Goal: Check status: Check status

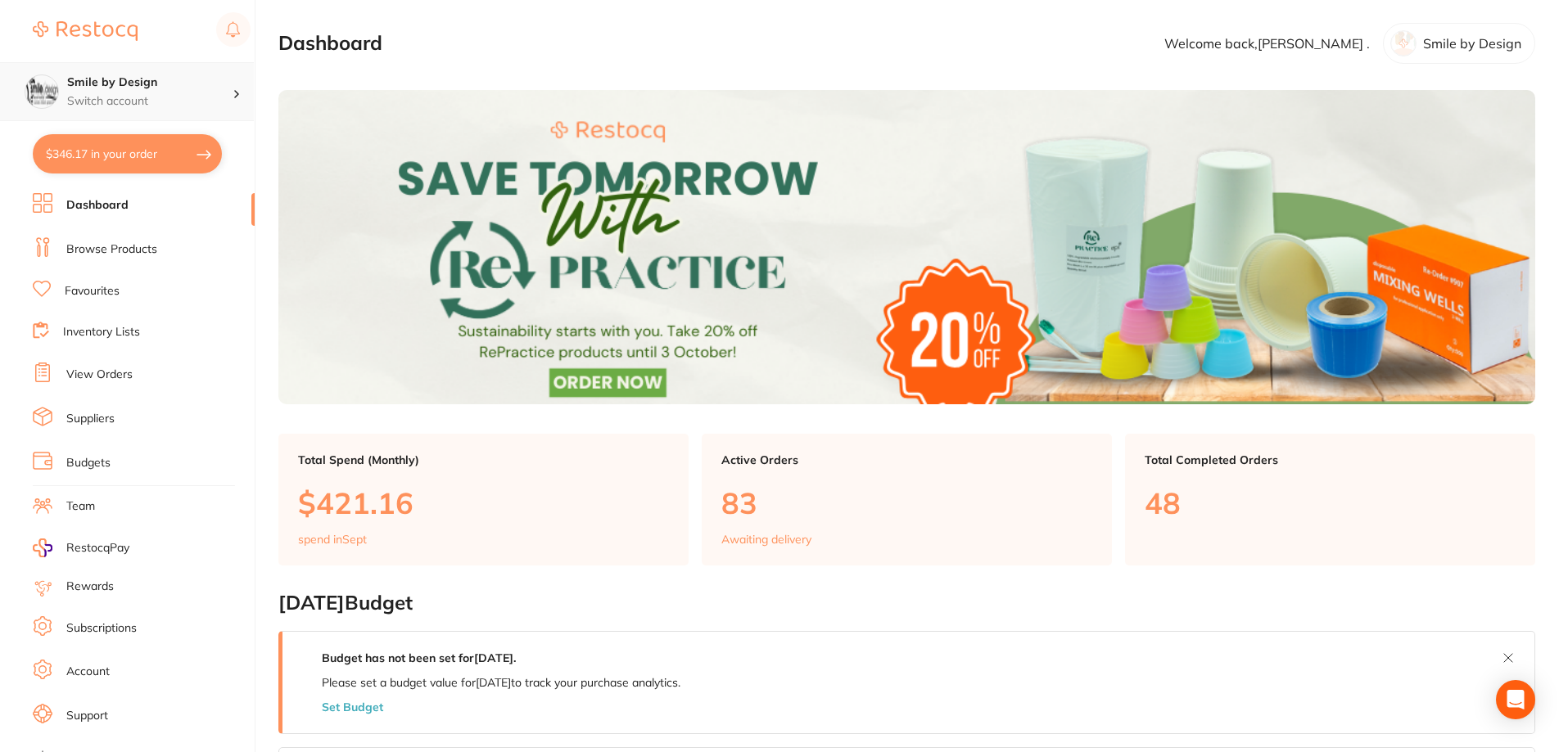
click at [107, 83] on h4 "Smile by Design" at bounding box center [150, 83] width 165 height 16
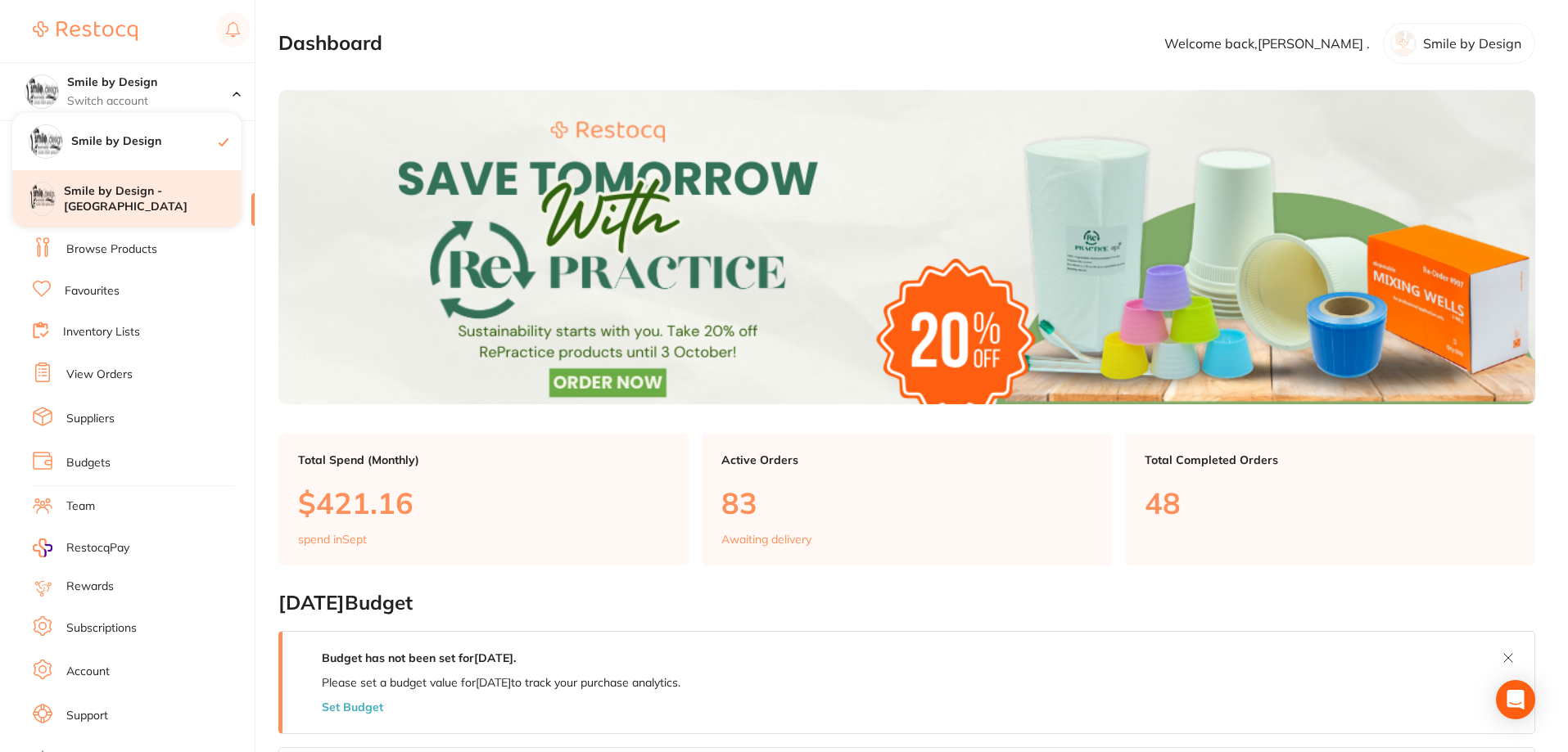
click at [124, 191] on h4 "Smile by Design - [GEOGRAPHIC_DATA]" at bounding box center [152, 199] width 177 height 32
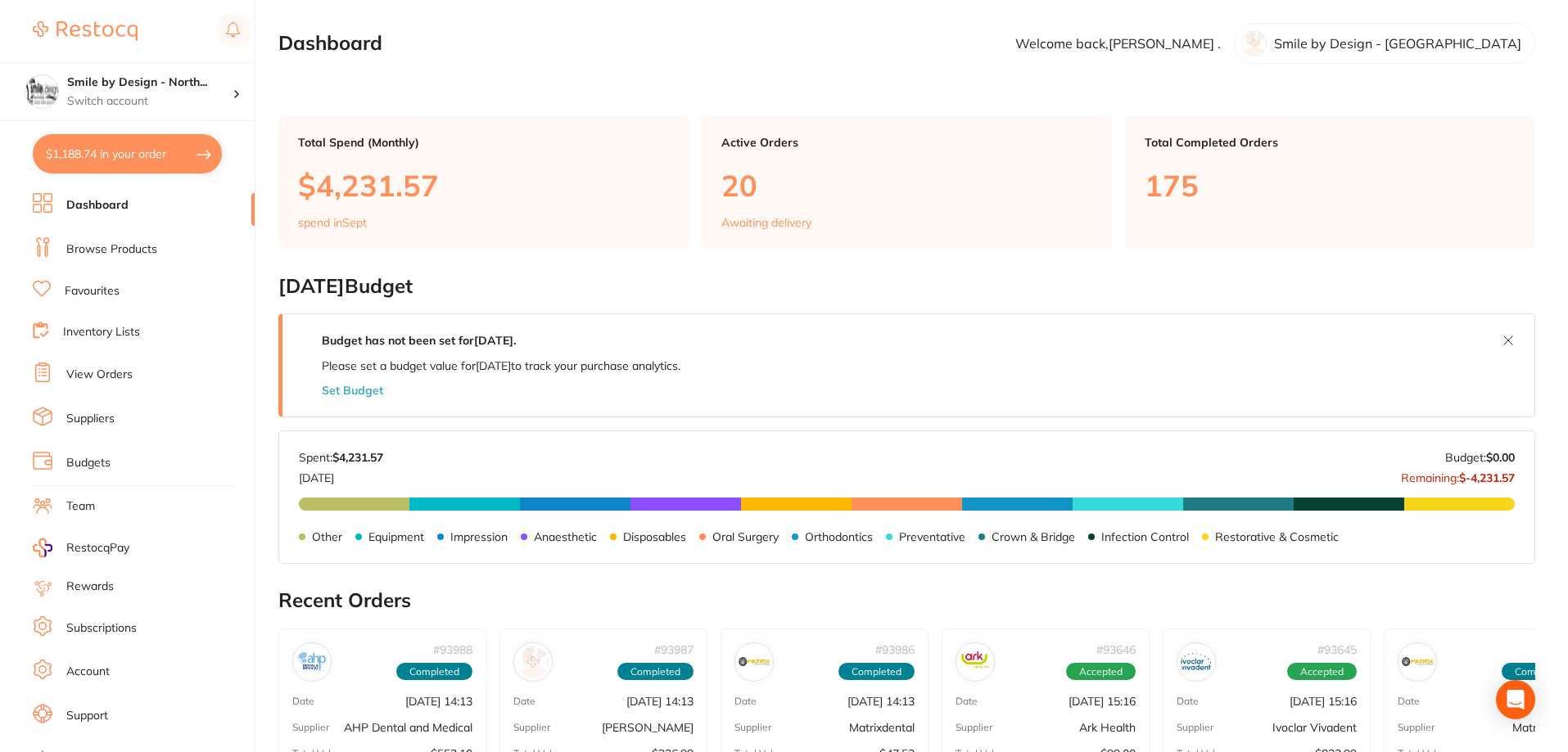
click at [145, 156] on button "$1,188.74 in your order" at bounding box center [127, 154] width 189 height 40
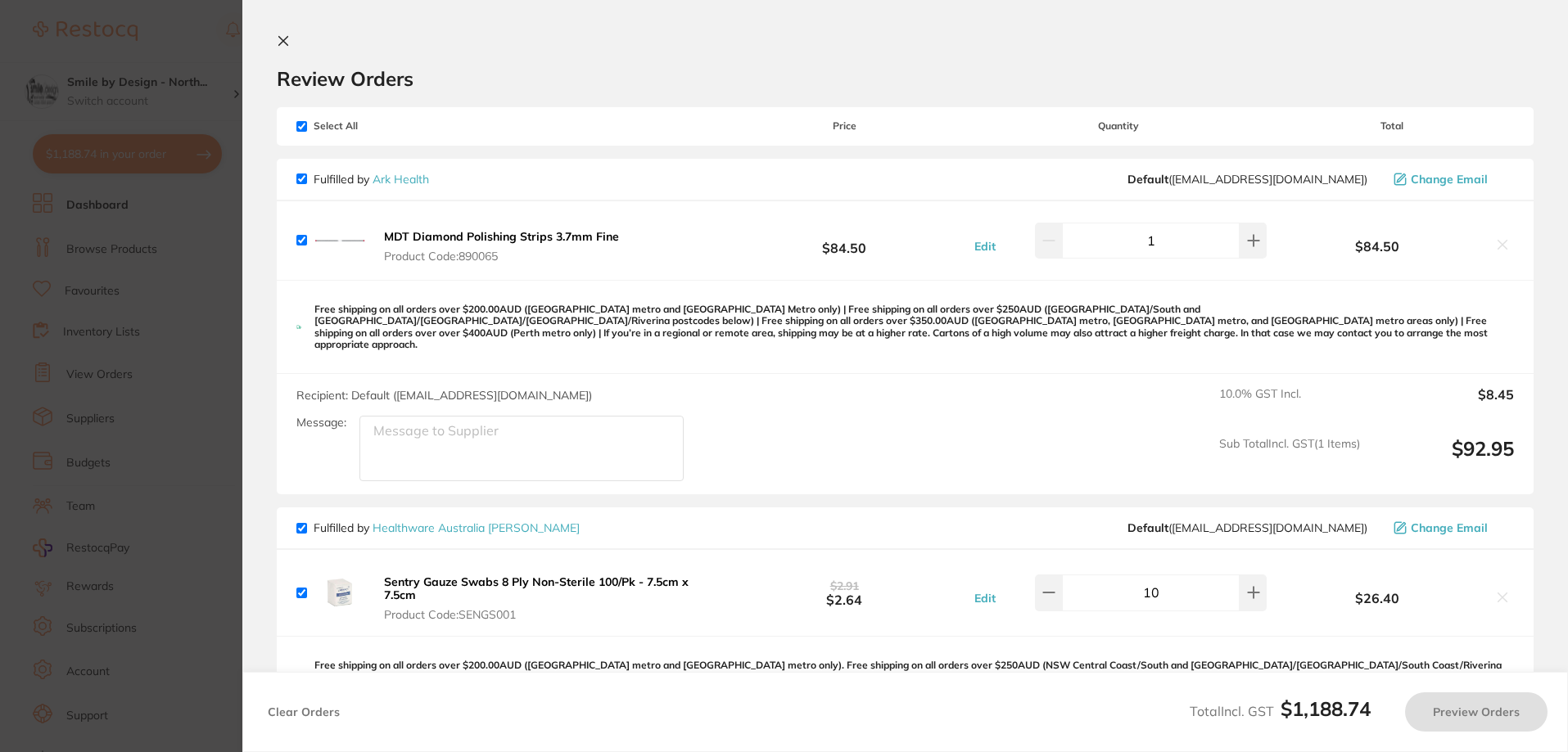
checkbox input "true"
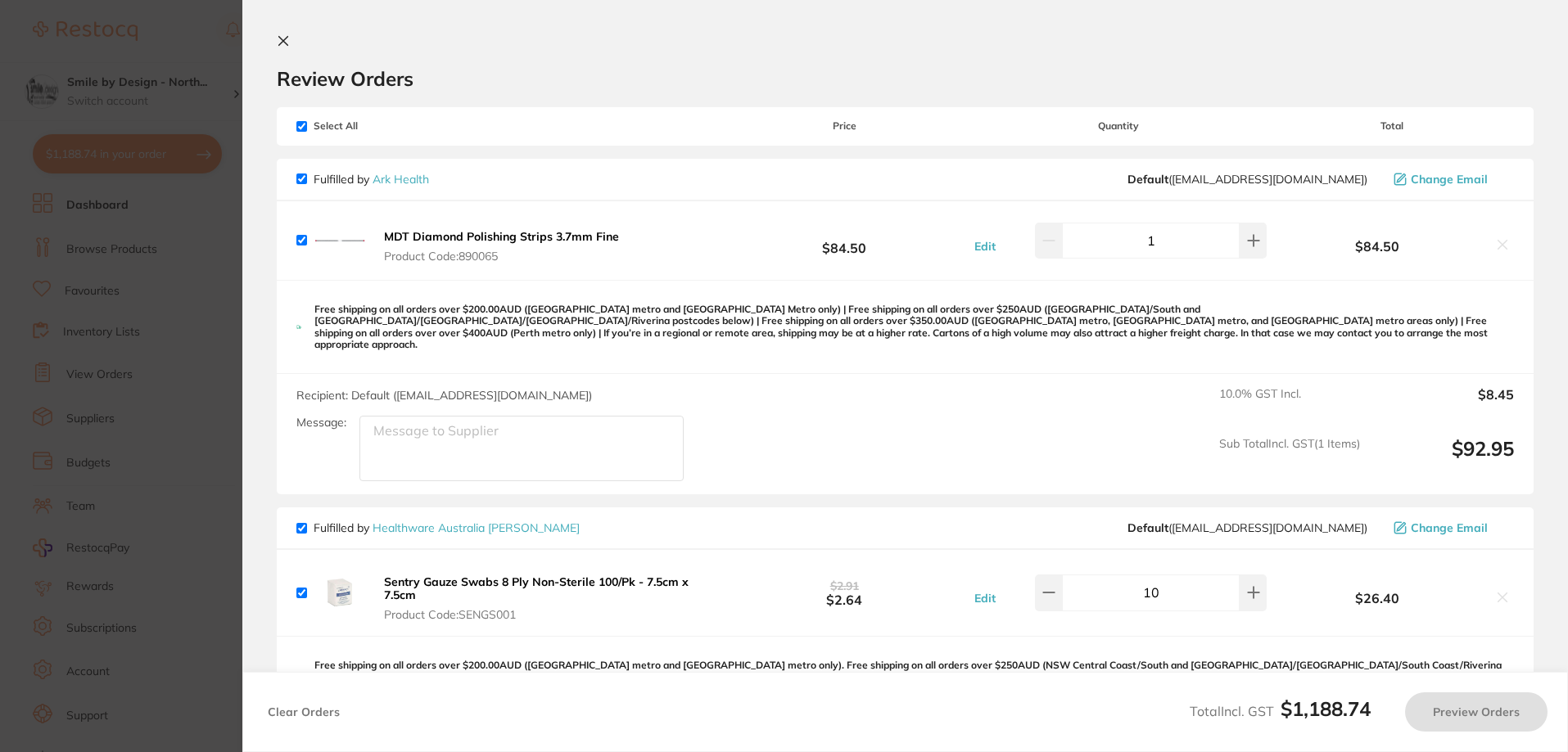
checkbox input "true"
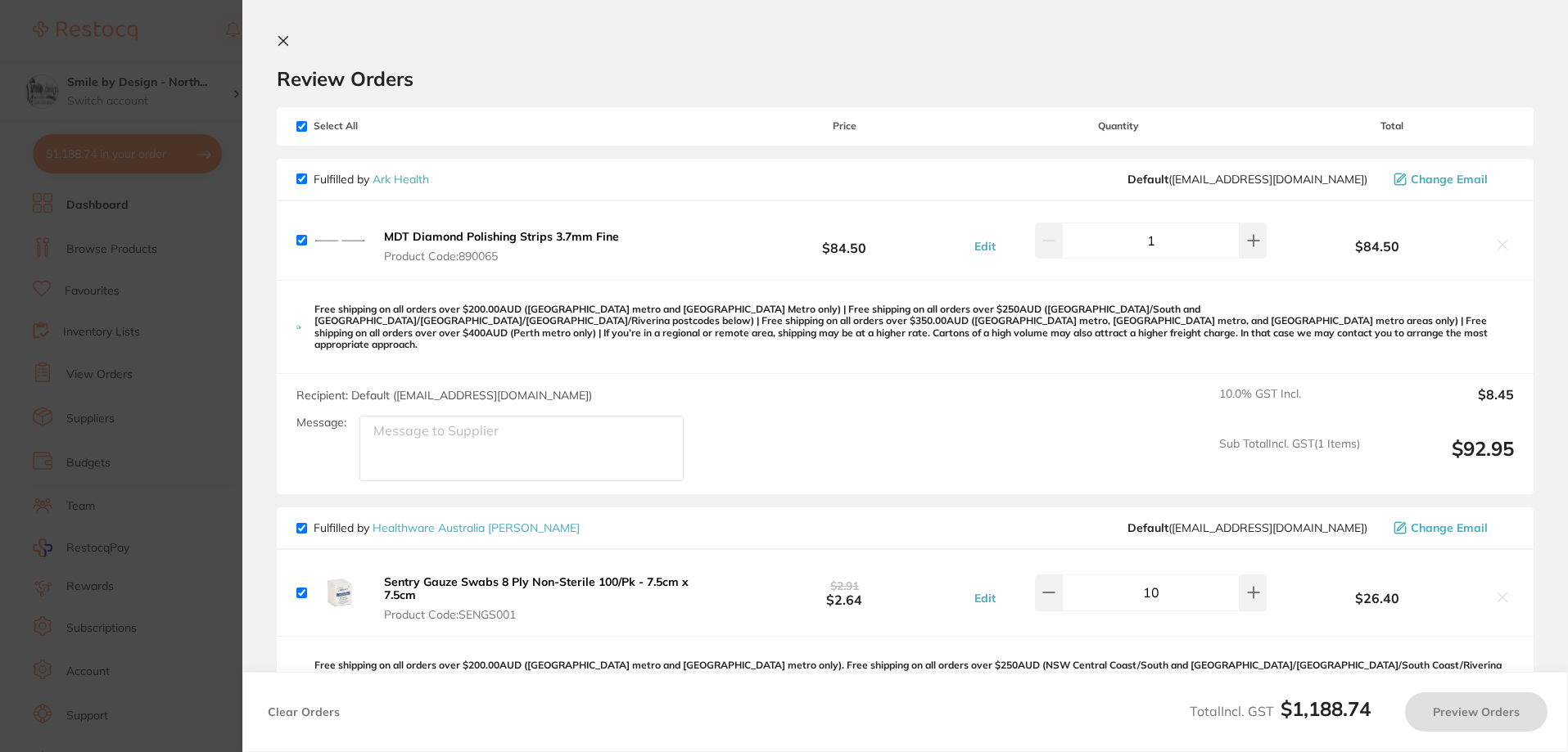
checkbox input "true"
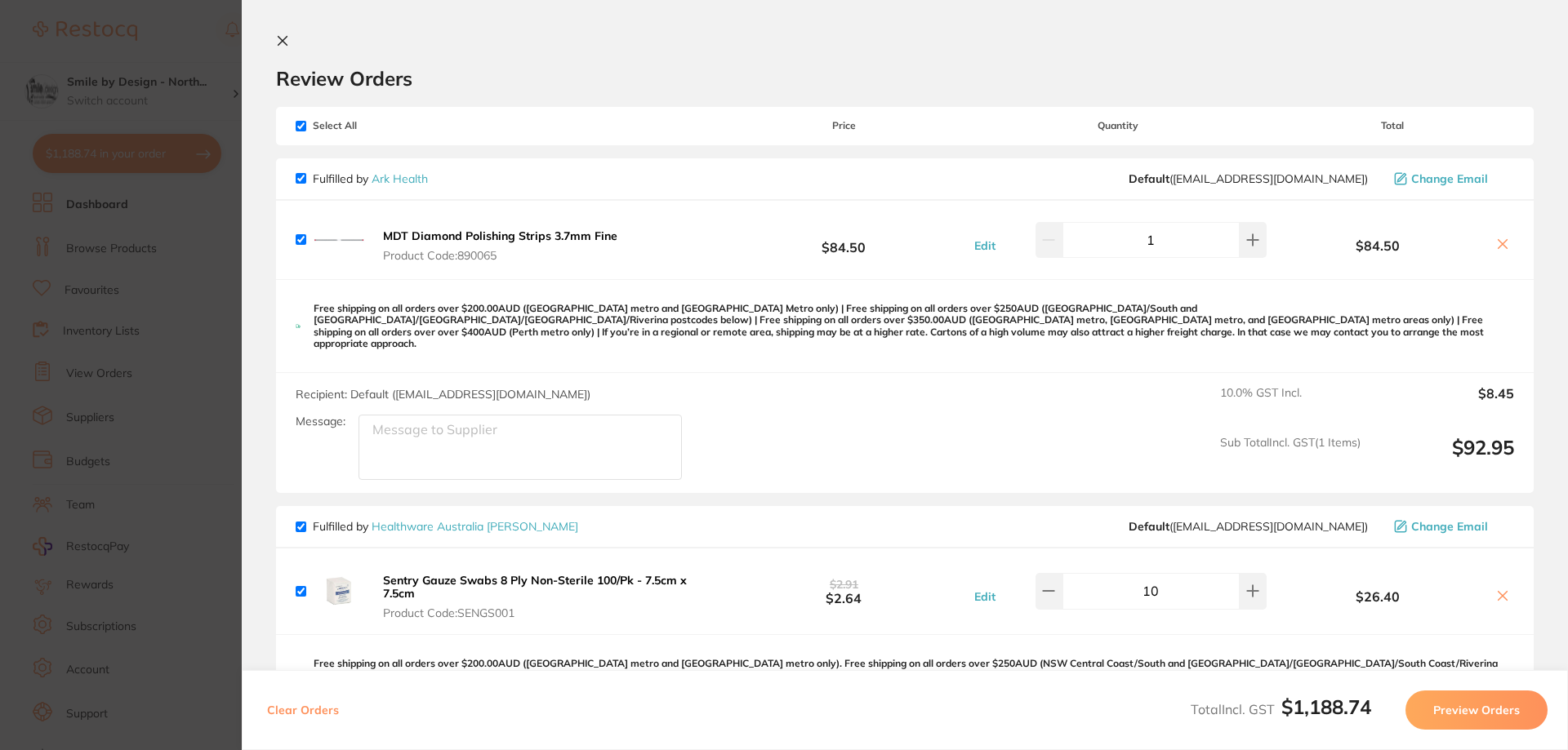
click at [284, 42] on icon at bounding box center [282, 41] width 9 height 9
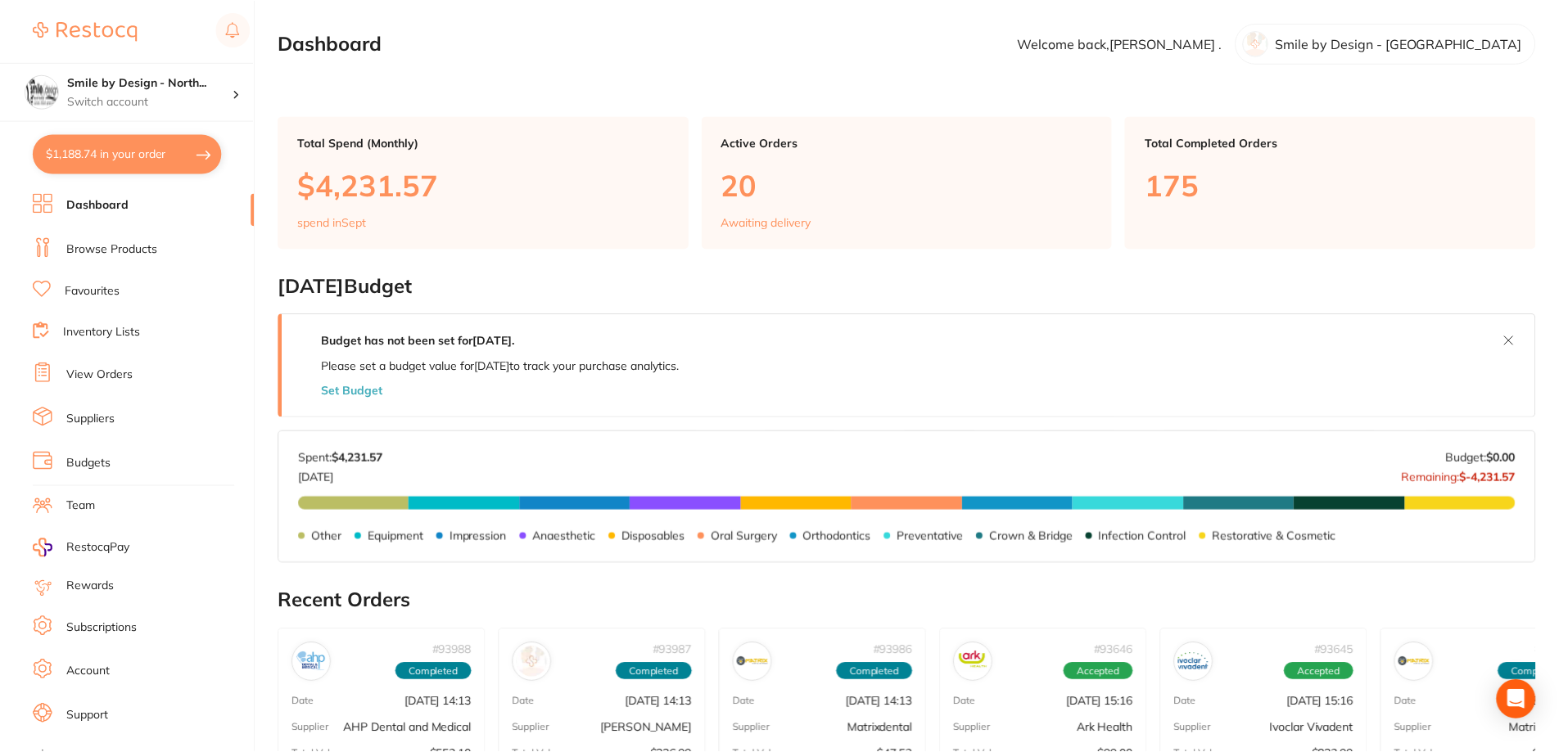
scroll to position [163, 0]
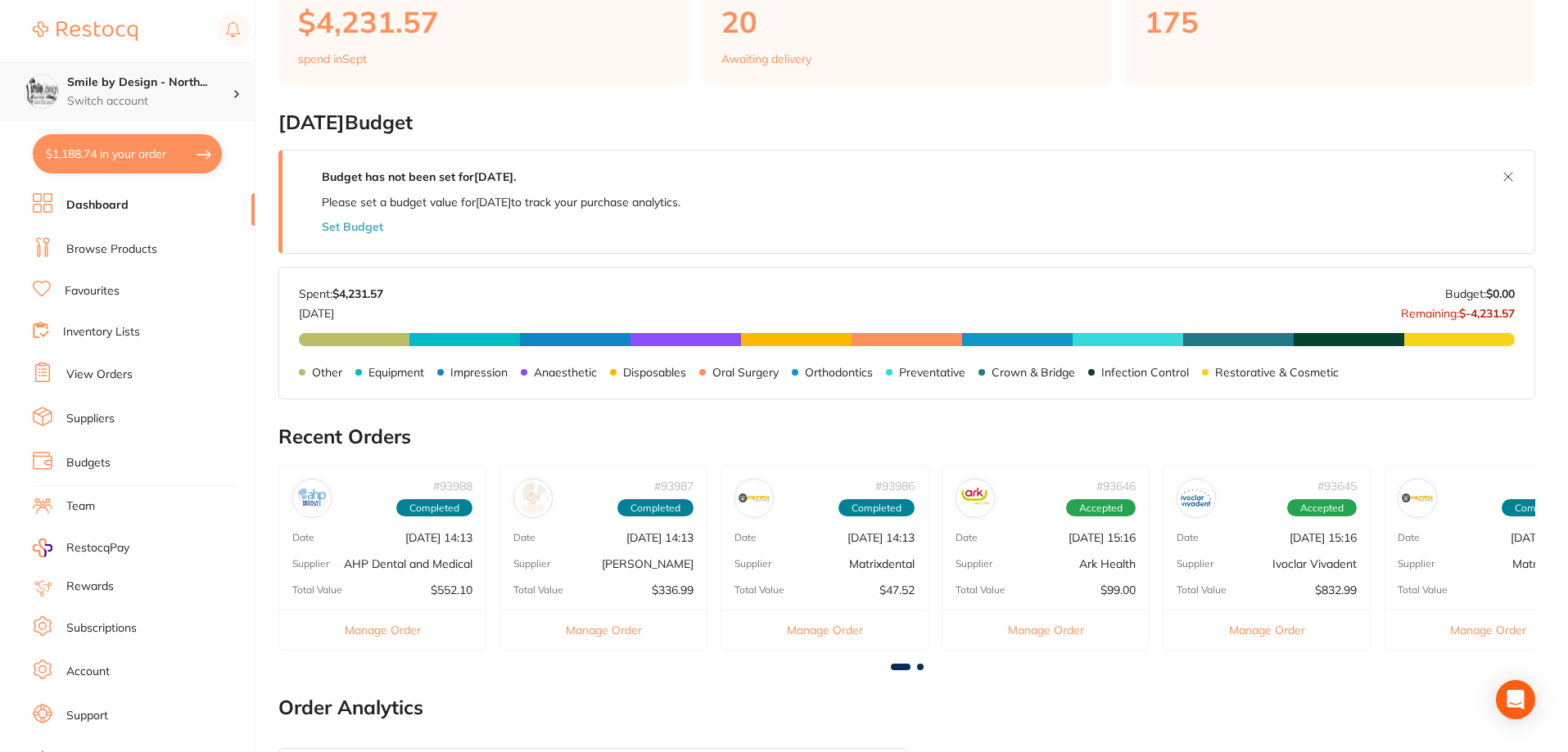
click at [147, 91] on div "Smile by Design - North... Switch account" at bounding box center [150, 92] width 165 height 34
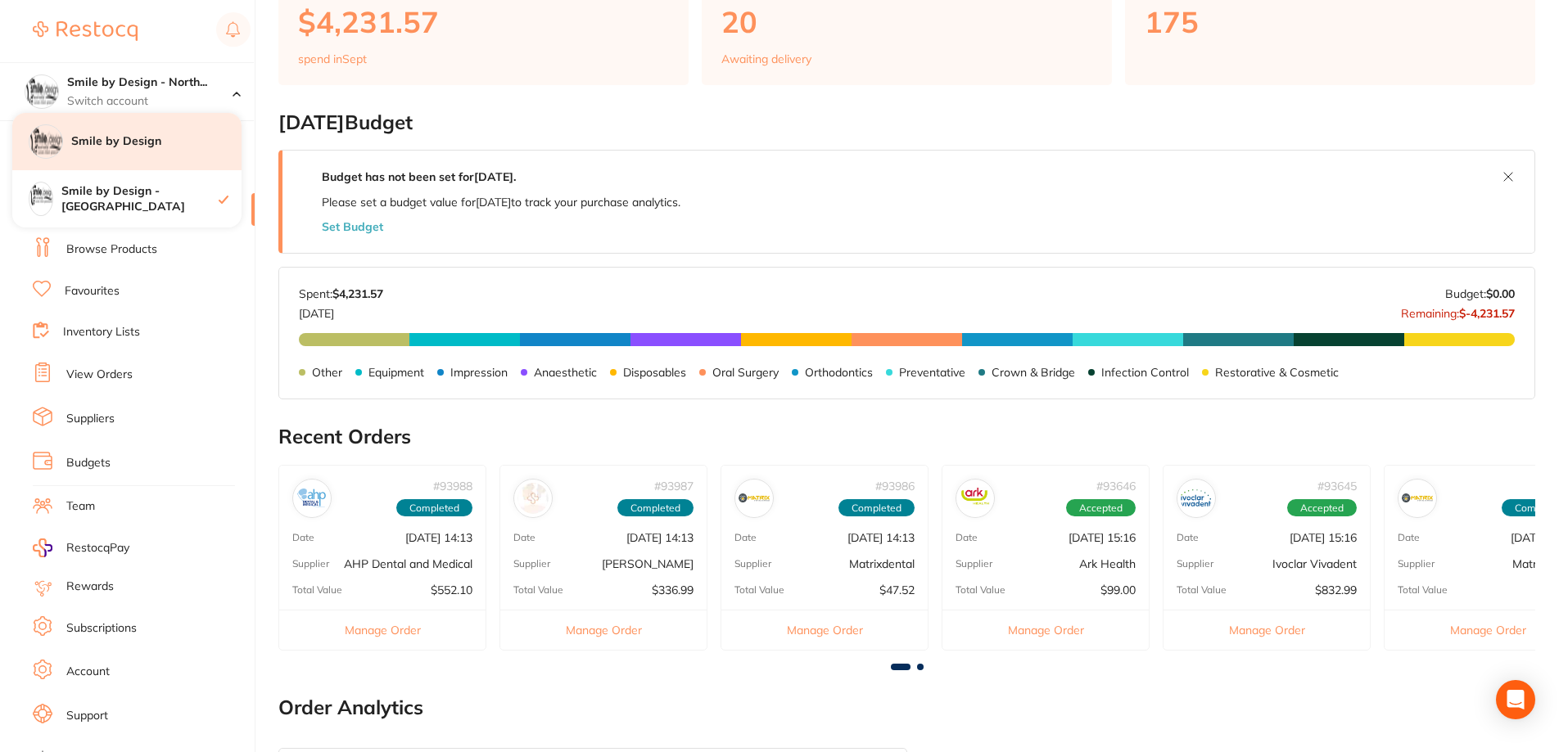
click at [169, 145] on h4 "Smile by Design" at bounding box center [157, 141] width 170 height 16
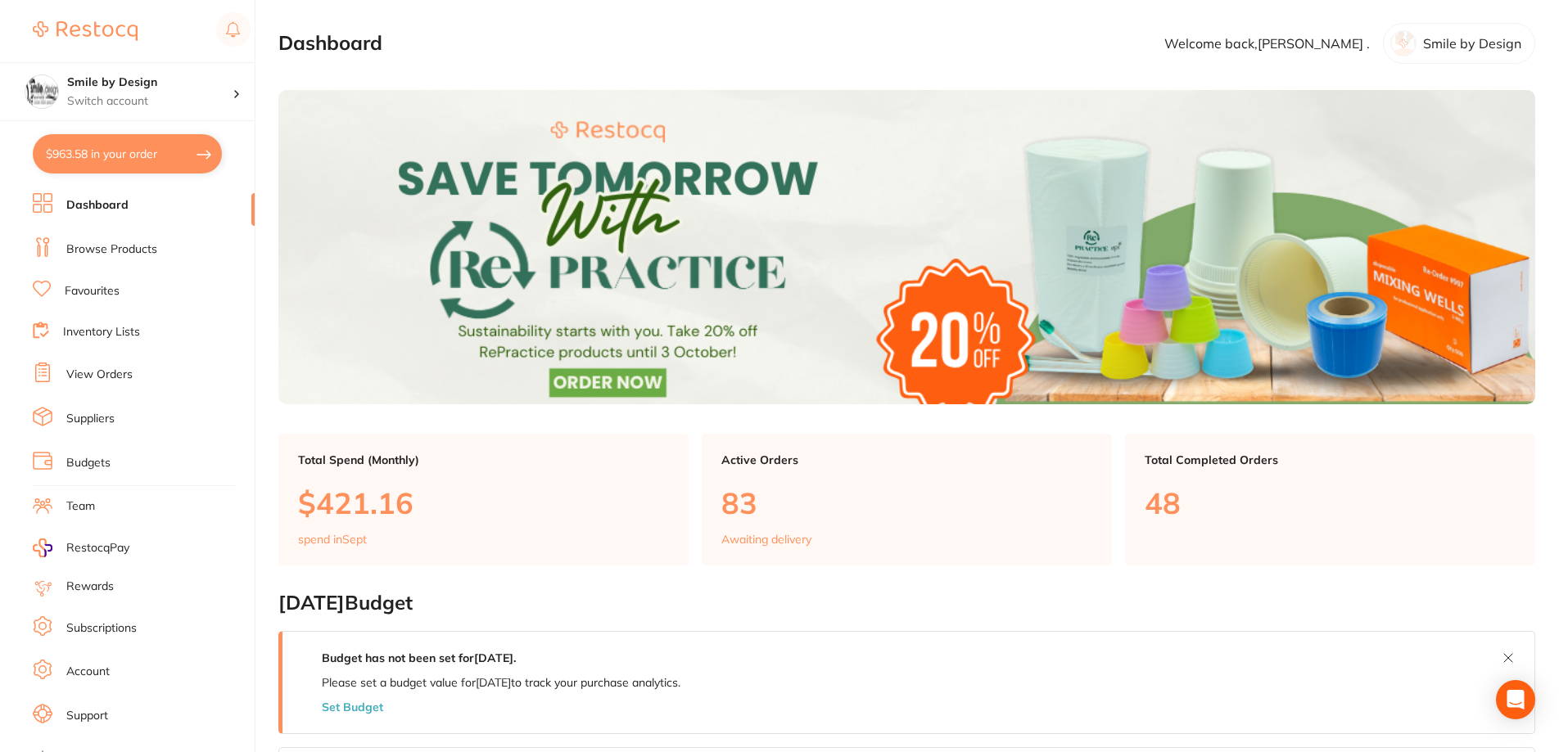
click at [106, 253] on link "Browse Products" at bounding box center [112, 250] width 91 height 16
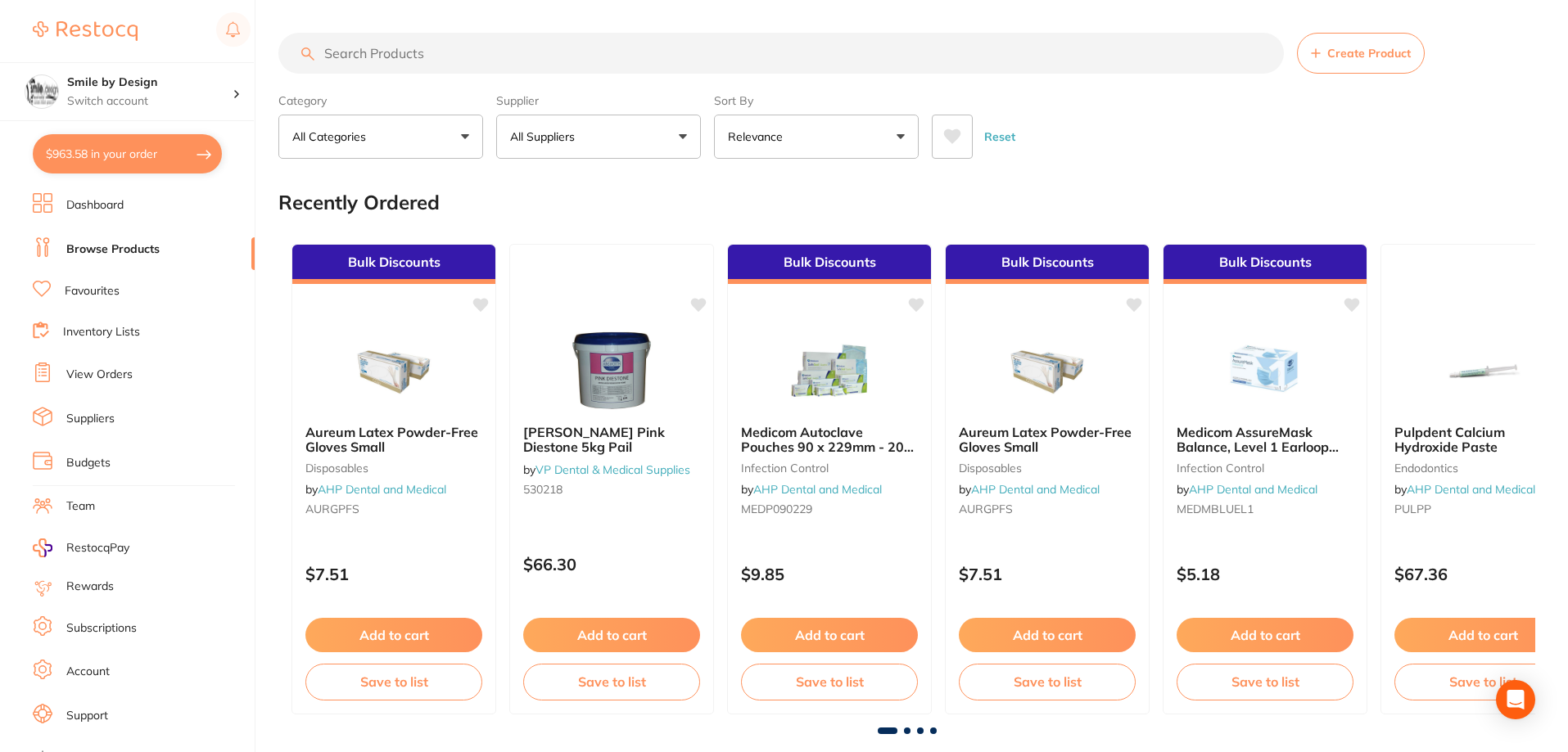
click at [108, 377] on link "View Orders" at bounding box center [99, 374] width 66 height 16
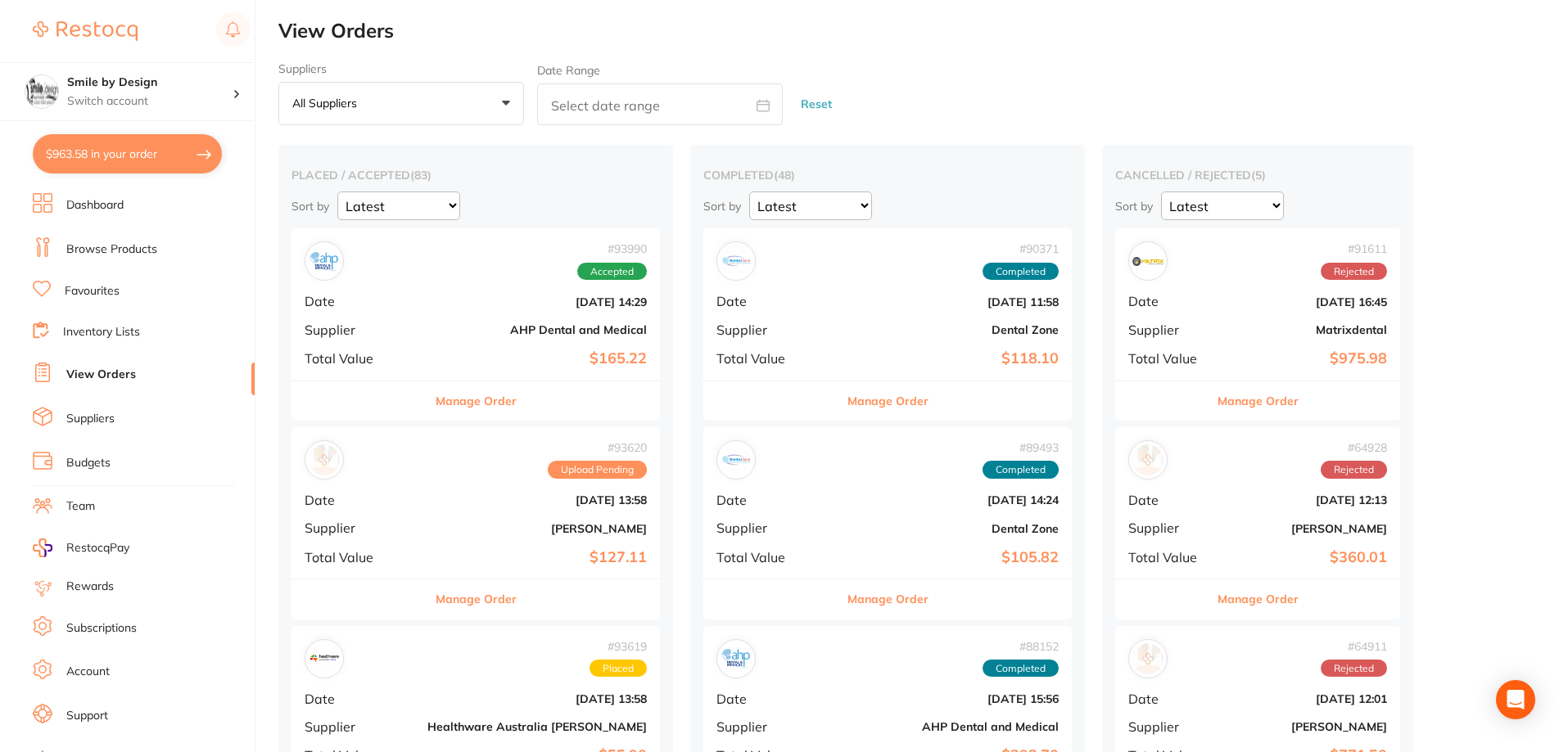
drag, startPoint x: 540, startPoint y: 348, endPoint x: 701, endPoint y: 360, distance: 161.4
click at [539, 351] on div "# 93990 Accepted Date [DATE] 14:29 Supplier AHP Dental and Medical Total Value …" at bounding box center [476, 304] width 368 height 151
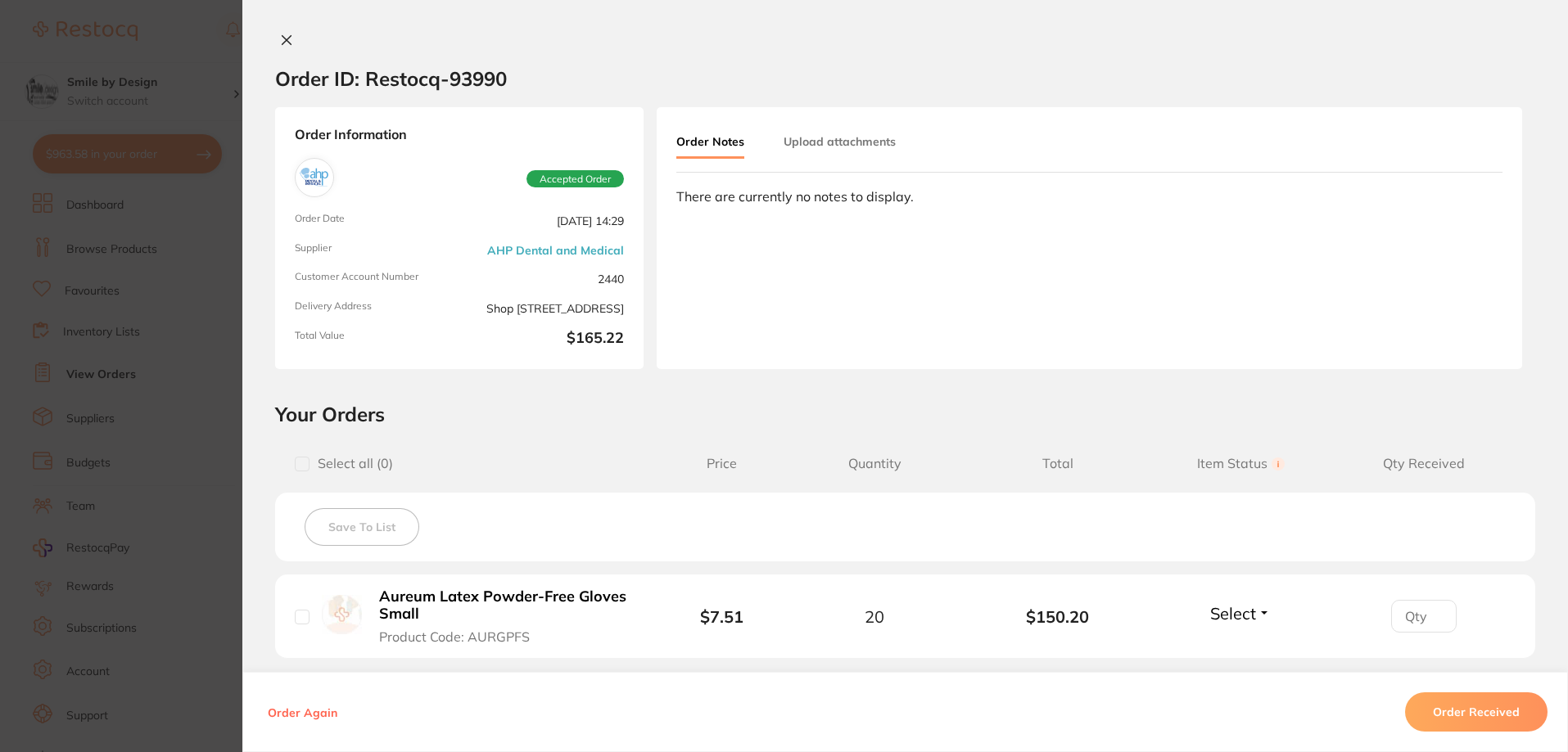
click at [282, 43] on icon at bounding box center [286, 40] width 13 height 13
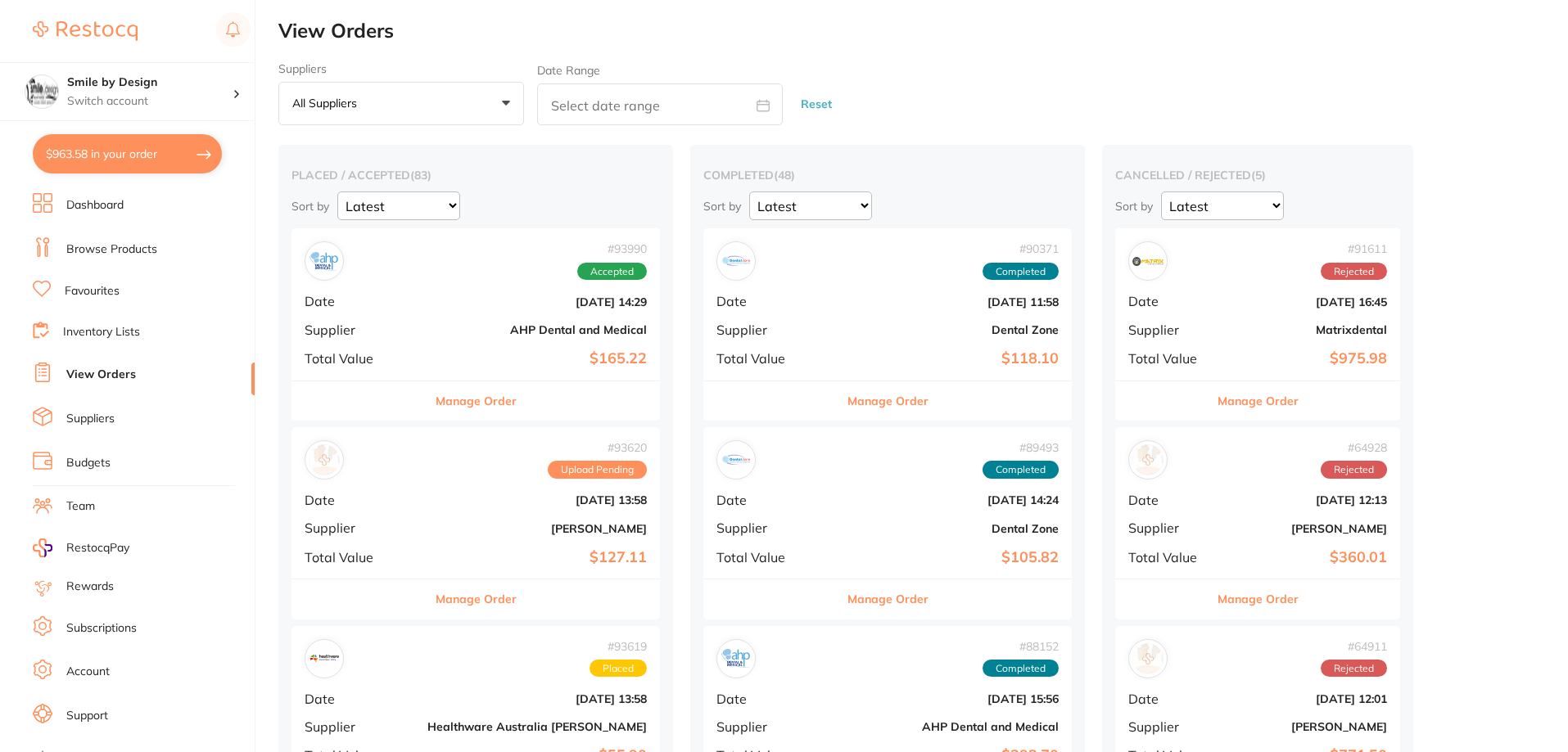
click at [512, 500] on b "[DATE] 13:58" at bounding box center [537, 500] width 219 height 13
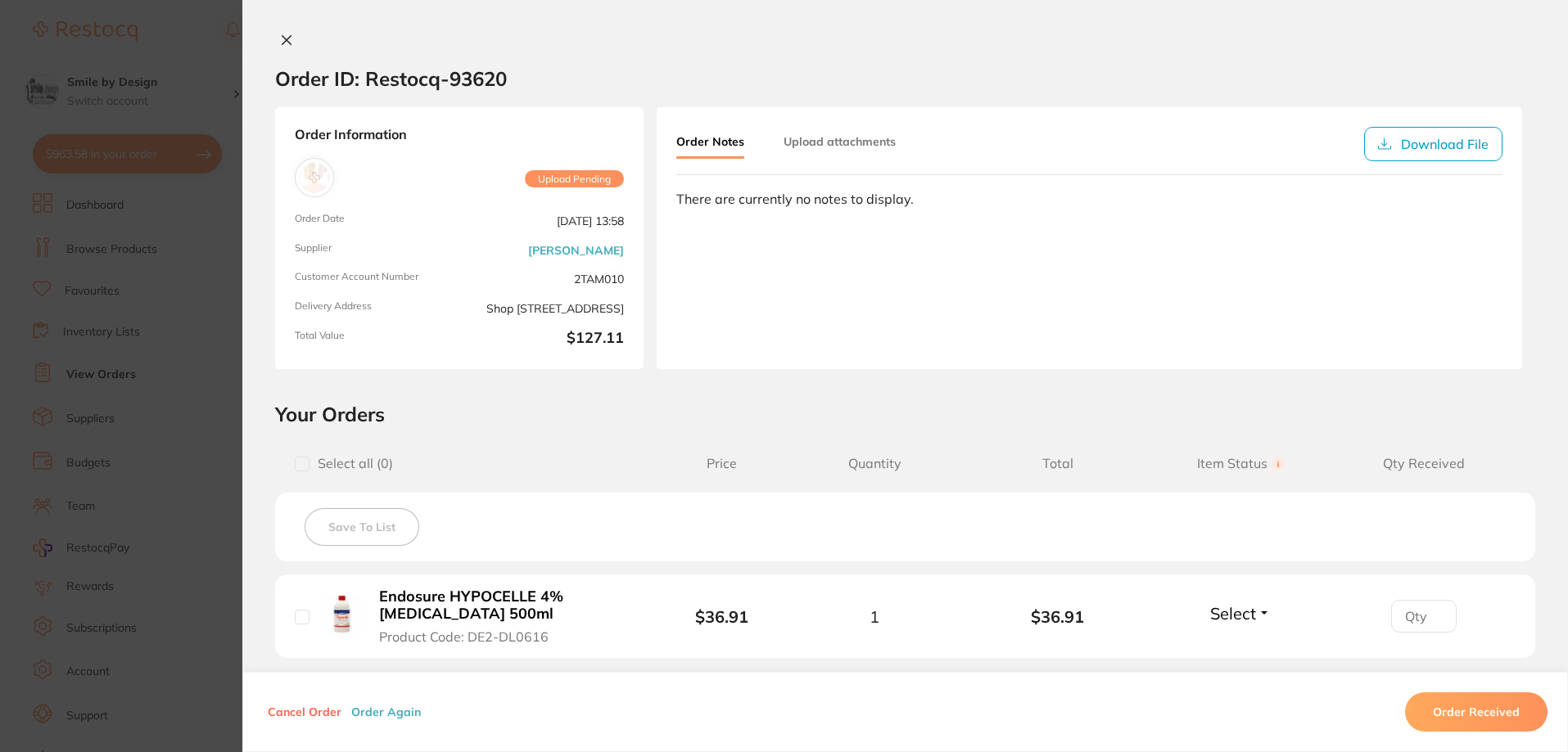
click at [283, 45] on icon at bounding box center [286, 40] width 13 height 13
